Goal: Find specific page/section: Find specific page/section

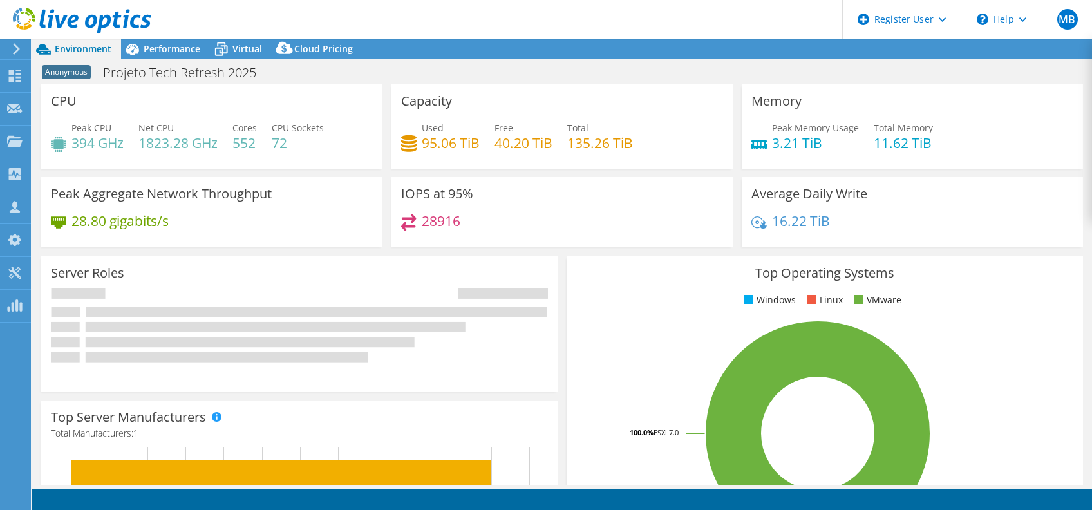
select select "SouthAmerica"
select select "BRL"
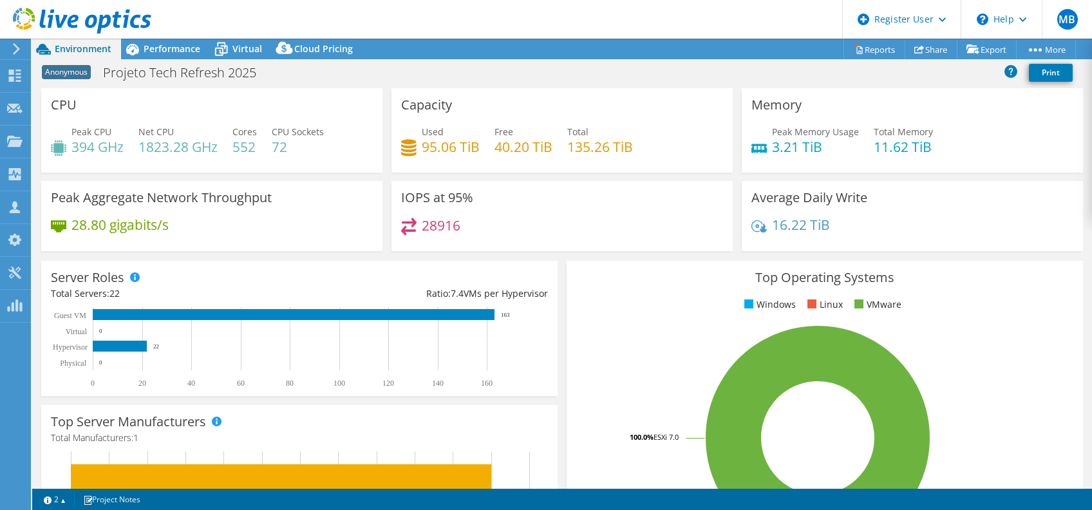
click at [20, 46] on icon at bounding box center [17, 49] width 10 height 12
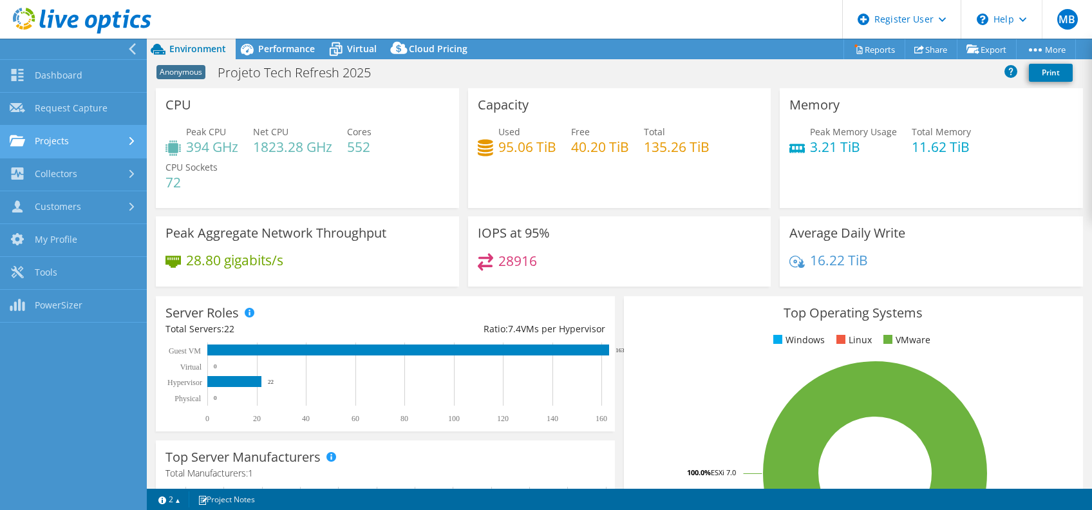
click at [84, 137] on link "Projects" at bounding box center [73, 142] width 147 height 33
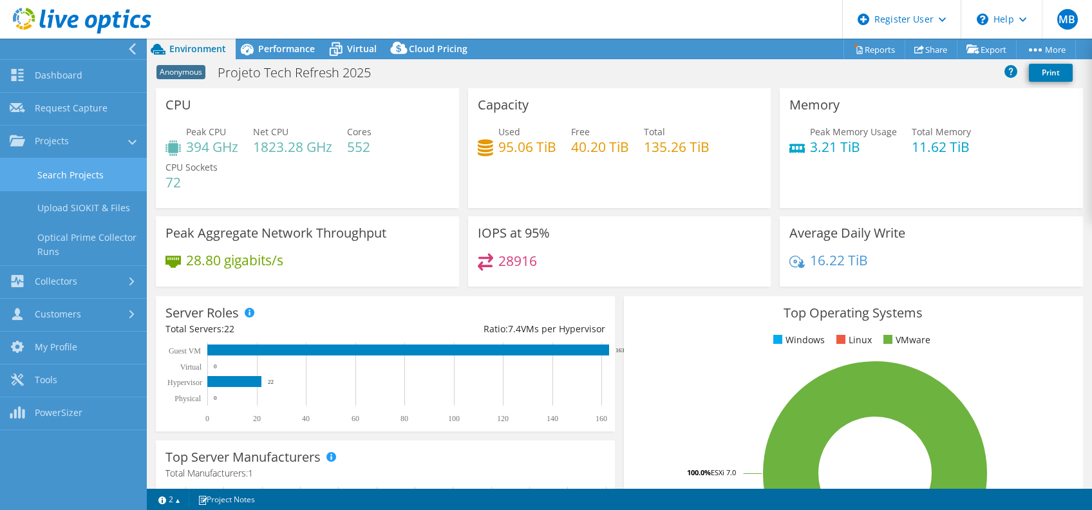
click at [101, 165] on link "Search Projects" at bounding box center [73, 174] width 147 height 33
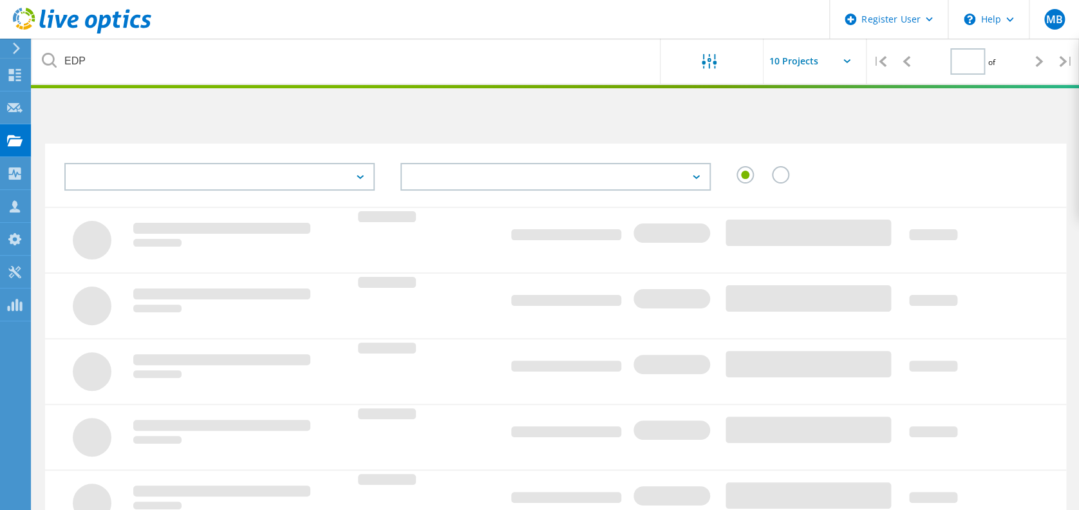
type input "1"
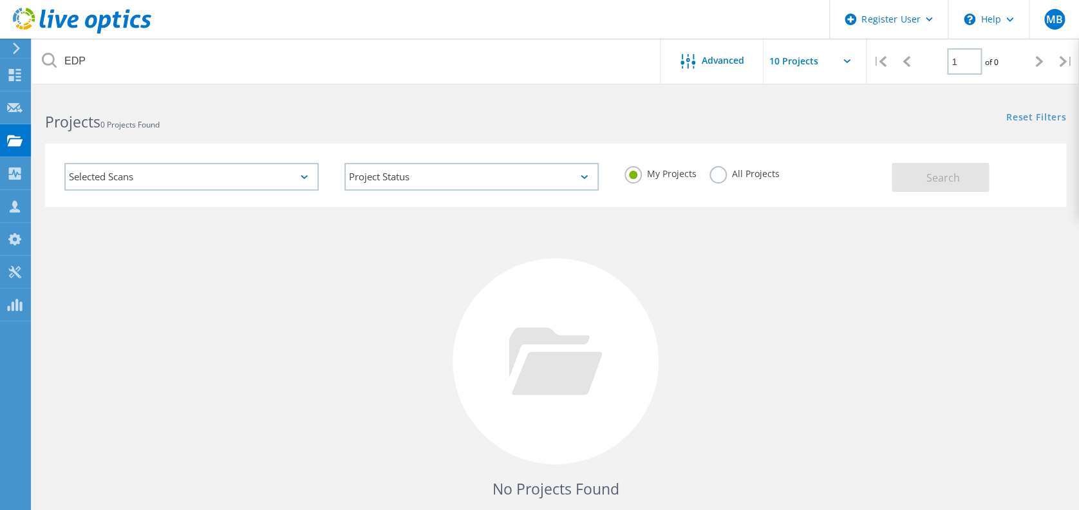
click at [717, 170] on label "All Projects" at bounding box center [745, 172] width 70 height 12
click at [0, 0] on input "All Projects" at bounding box center [0, 0] width 0 height 0
click at [248, 181] on div "Selected Scans" at bounding box center [191, 177] width 254 height 28
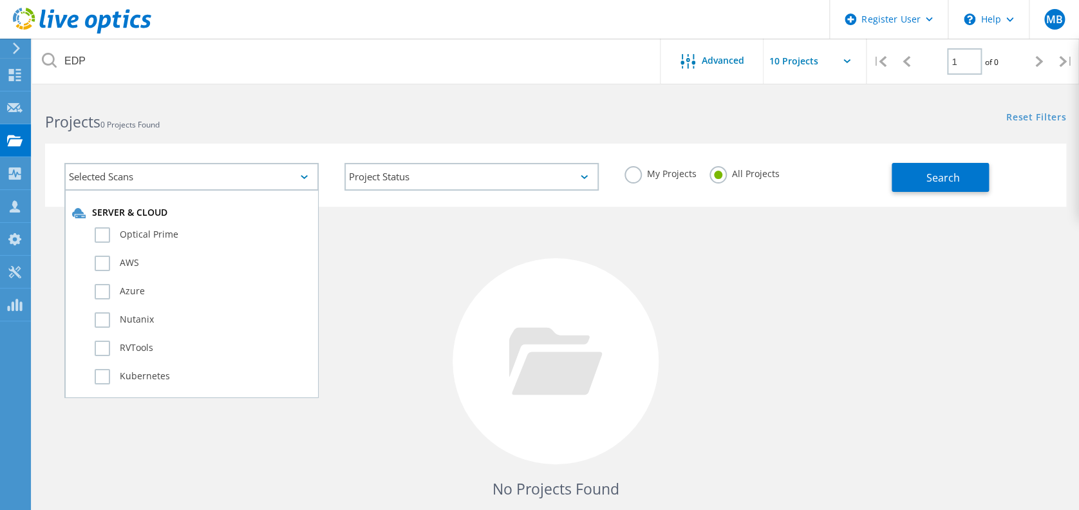
click at [248, 181] on div "Selected Scans" at bounding box center [191, 177] width 254 height 28
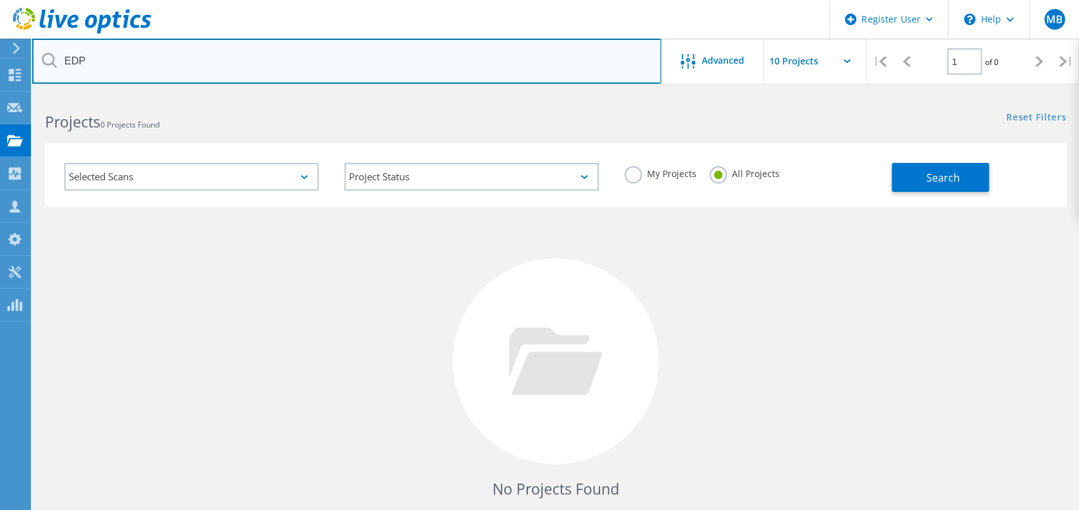
click at [200, 72] on input "EDP" at bounding box center [346, 61] width 629 height 45
type input "E"
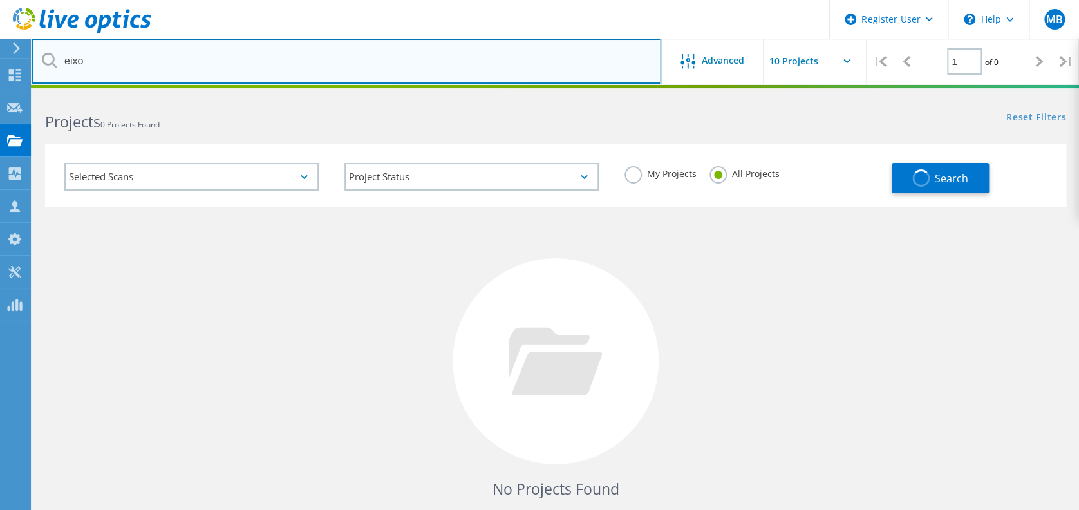
type input "eixo"
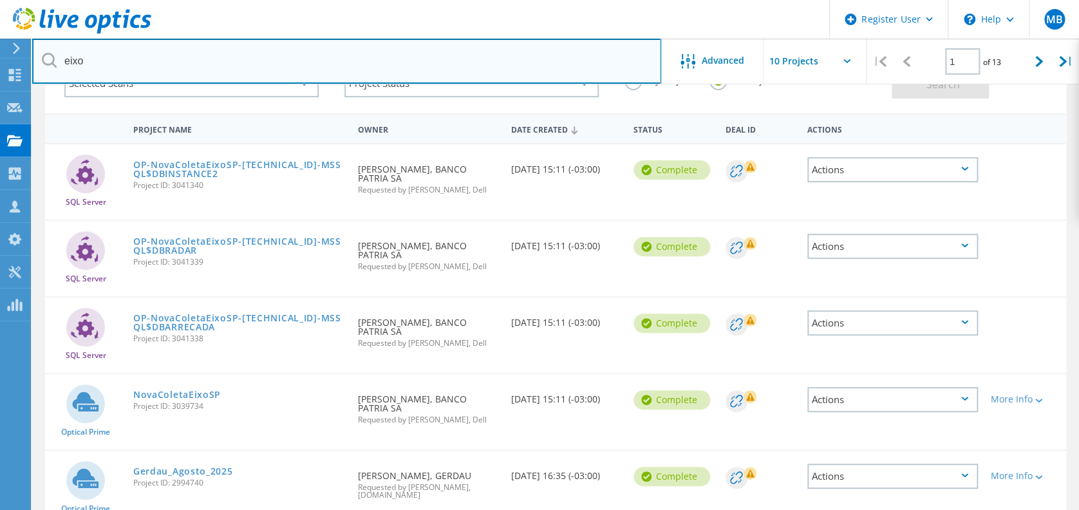
scroll to position [82, 0]
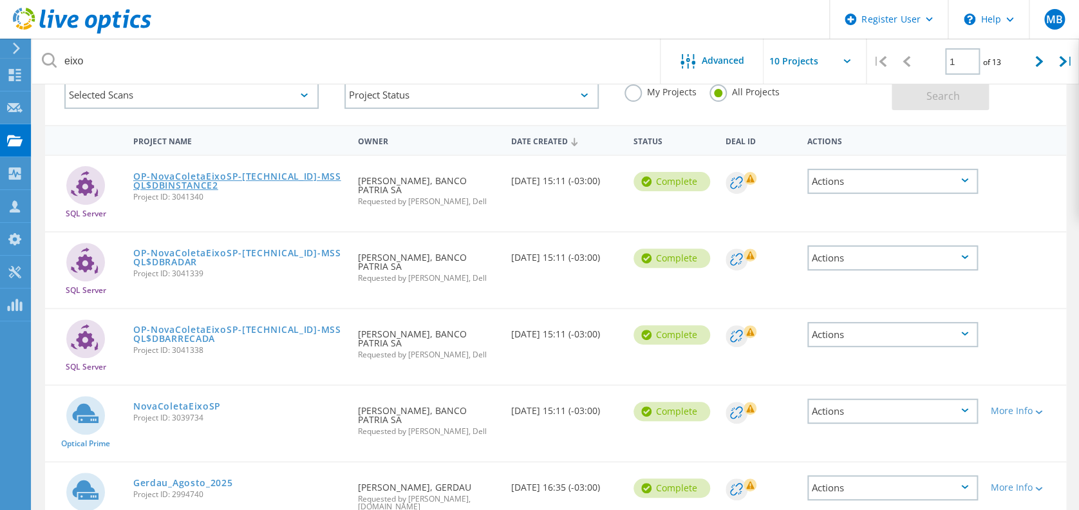
click at [242, 175] on link "OP-NovaColetaEixoSP-[TECHNICAL_ID]-MSSQL$DBINSTANCE2" at bounding box center [239, 181] width 212 height 18
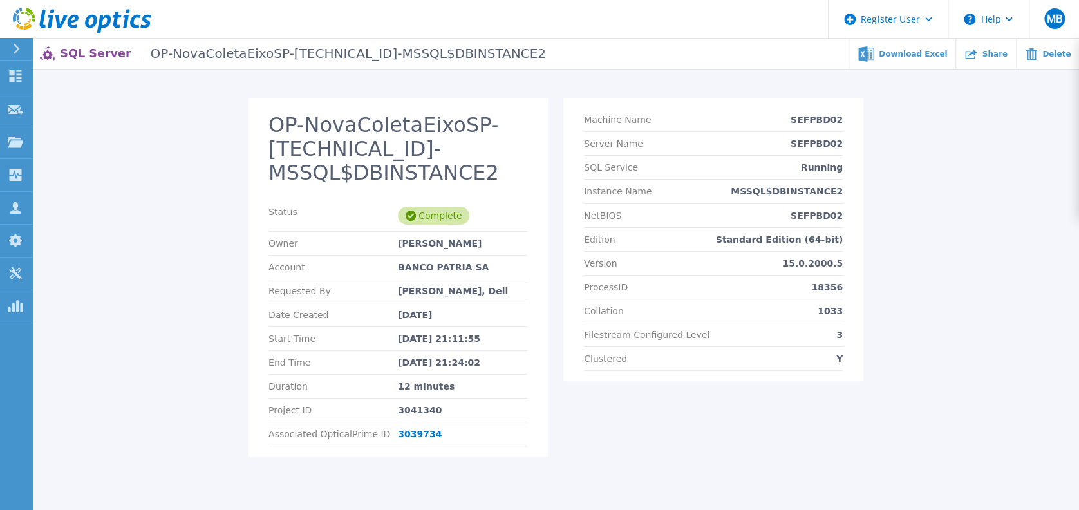
scroll to position [41, 0]
